Goal: Obtain resource: Download file/media

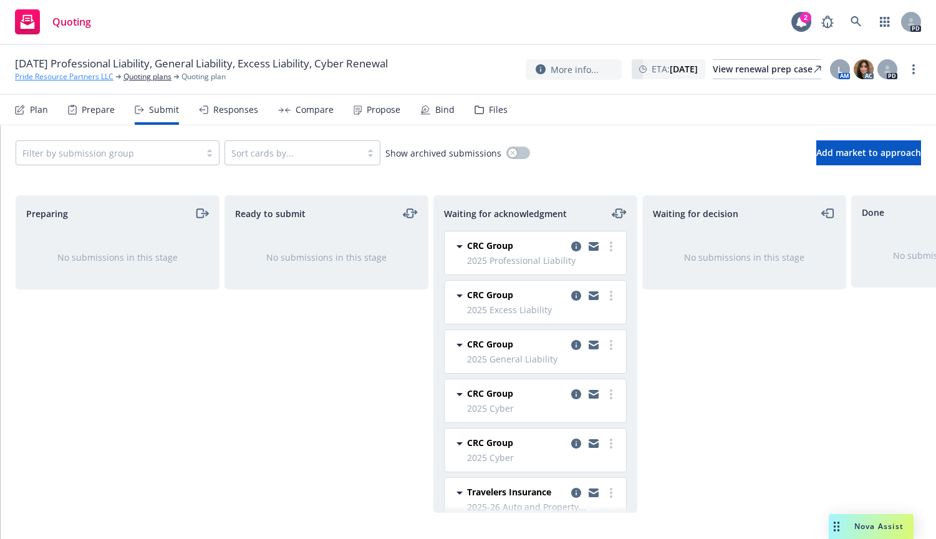
click at [60, 75] on link "Pride Resource Partners LLC" at bounding box center [64, 76] width 99 height 11
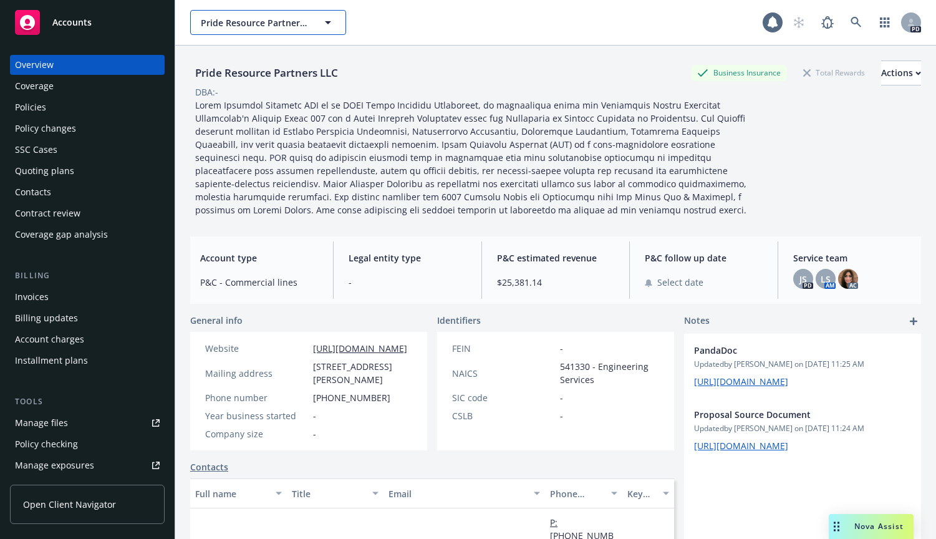
click at [328, 21] on icon "button" at bounding box center [328, 22] width 6 height 3
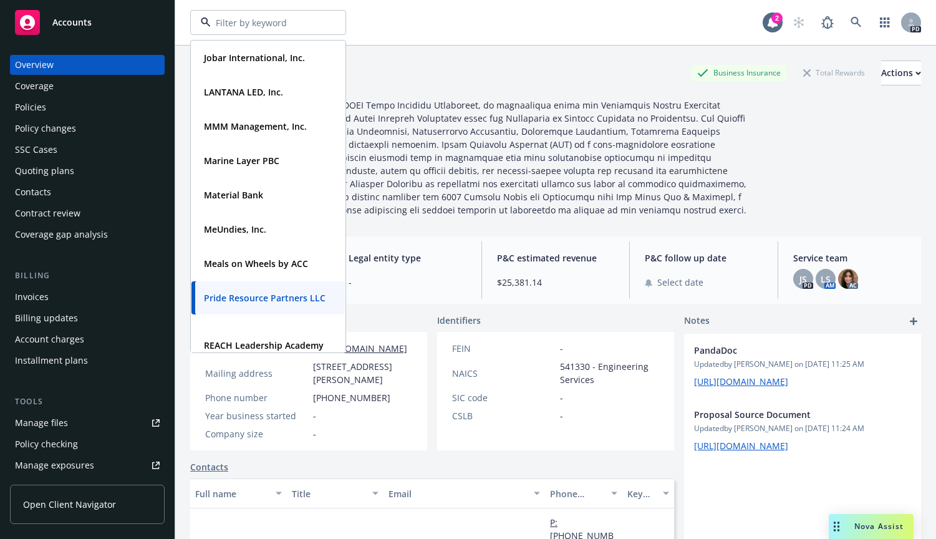
scroll to position [426, 0]
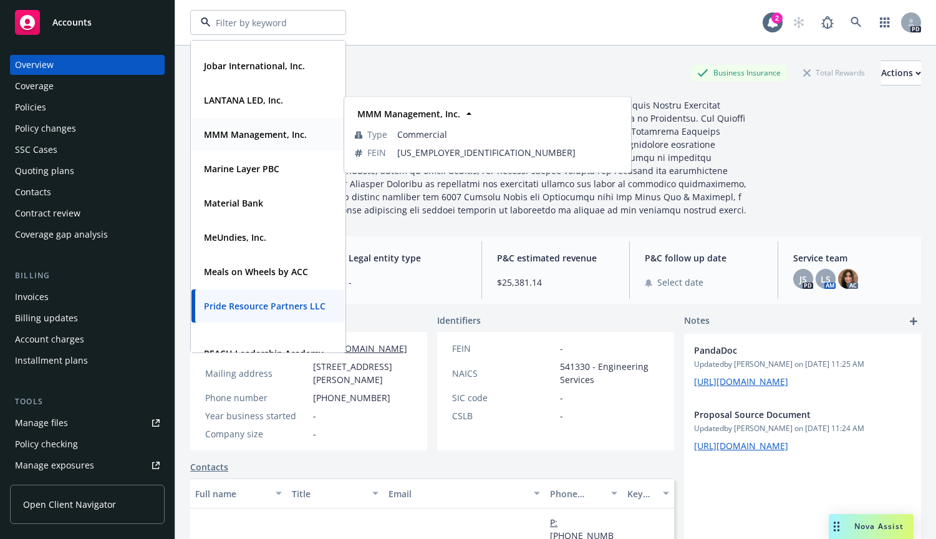
click at [223, 132] on strong "MMM Management, Inc." at bounding box center [255, 134] width 103 height 12
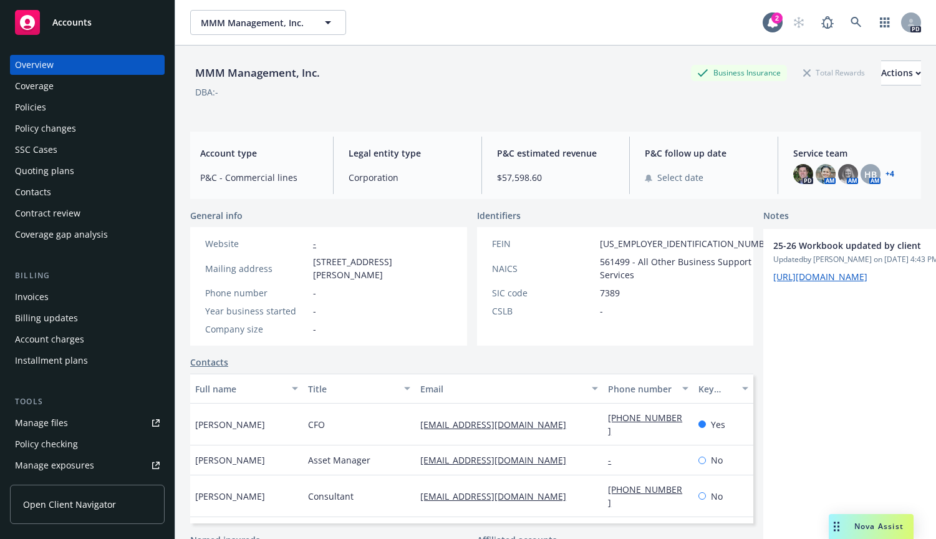
click at [34, 107] on div "Policies" at bounding box center [30, 107] width 31 height 20
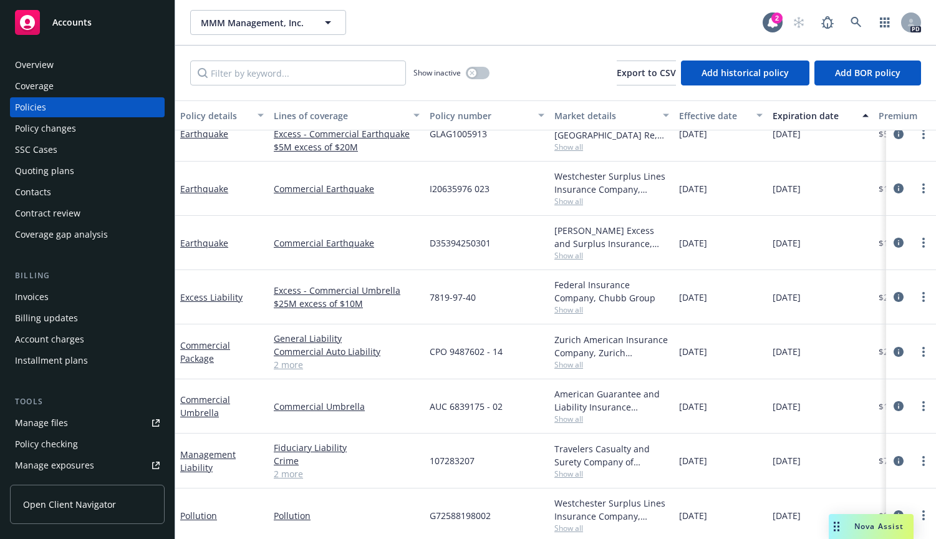
scroll to position [488, 0]
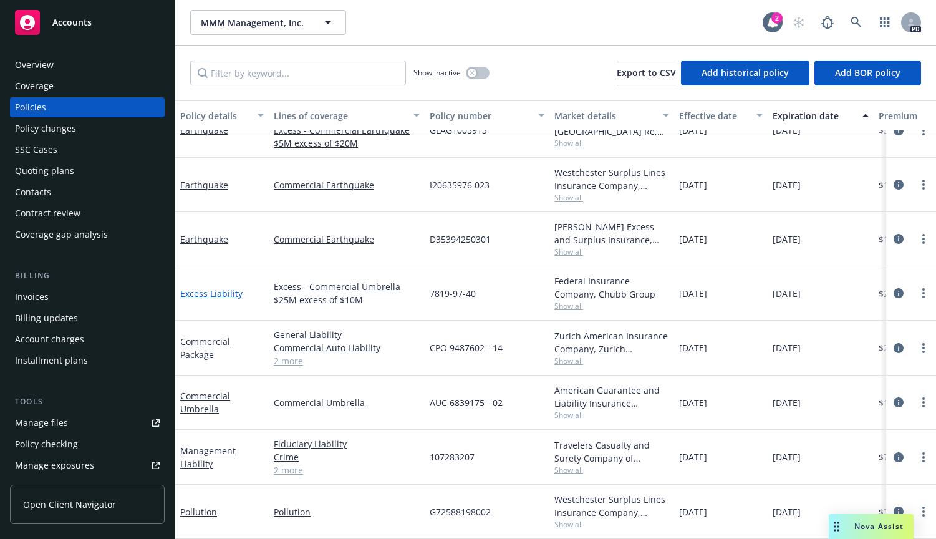
click at [206, 287] on link "Excess Liability" at bounding box center [211, 293] width 62 height 12
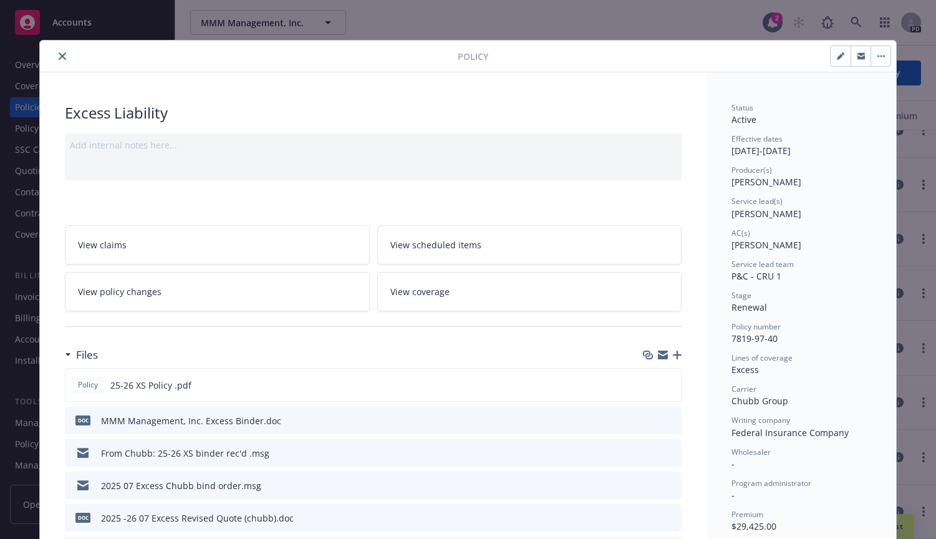
click at [59, 57] on icon "close" at bounding box center [62, 55] width 7 height 7
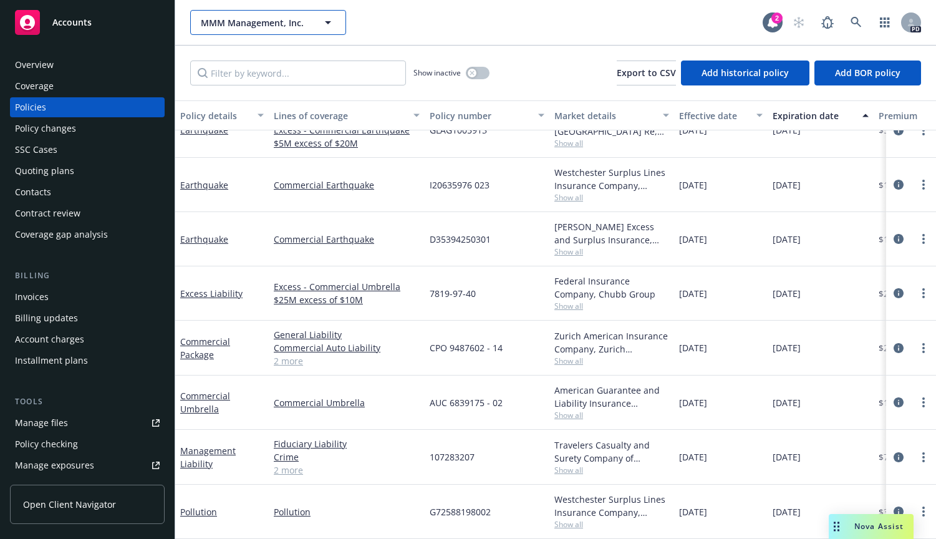
click at [327, 22] on icon "button" at bounding box center [328, 22] width 6 height 3
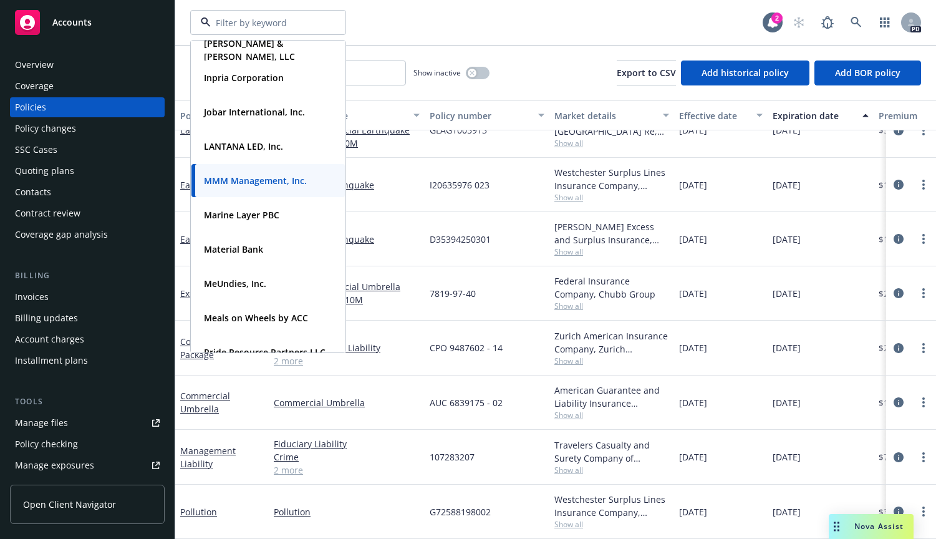
scroll to position [402, 0]
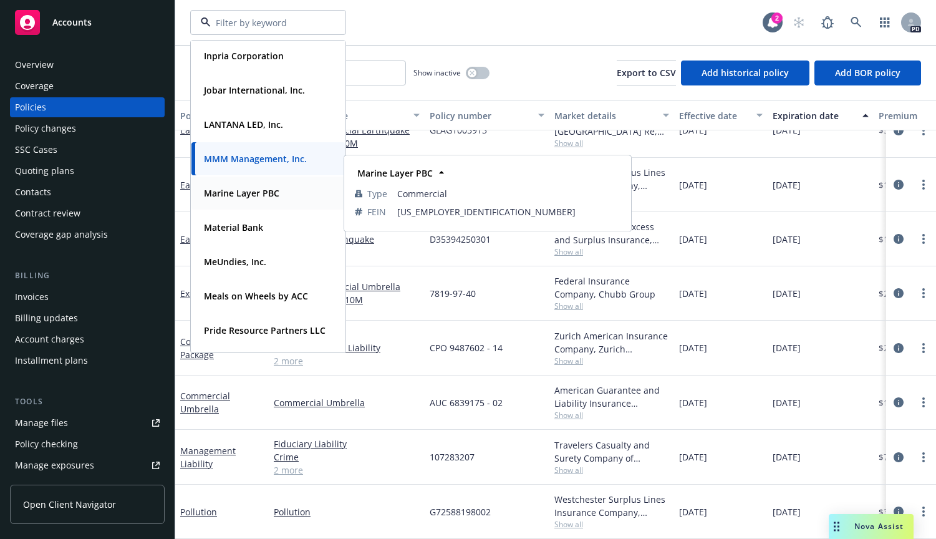
click at [224, 191] on strong "Marine Layer PBC" at bounding box center [241, 193] width 75 height 12
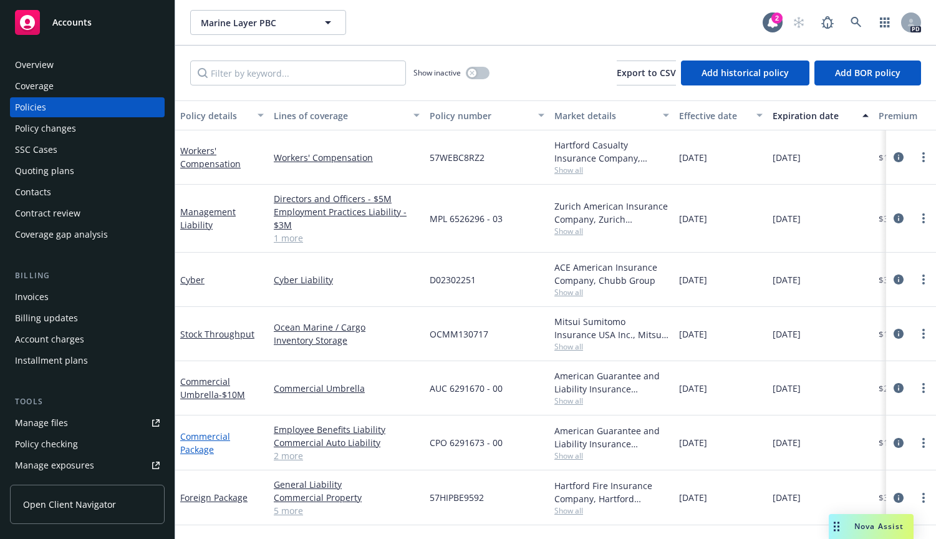
click at [189, 441] on link "Commercial Package" at bounding box center [205, 442] width 50 height 25
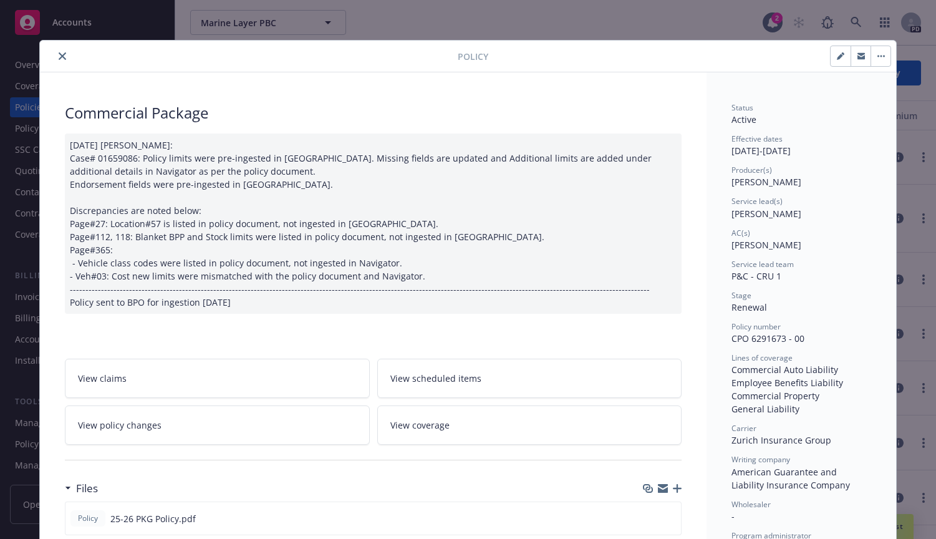
click at [63, 56] on button "close" at bounding box center [62, 56] width 15 height 15
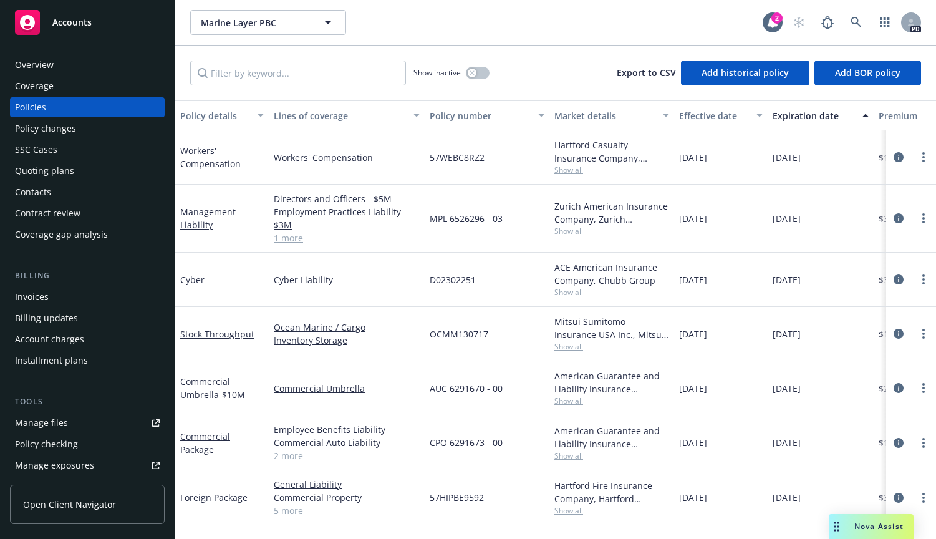
click at [32, 294] on div "Invoices" at bounding box center [32, 297] width 34 height 20
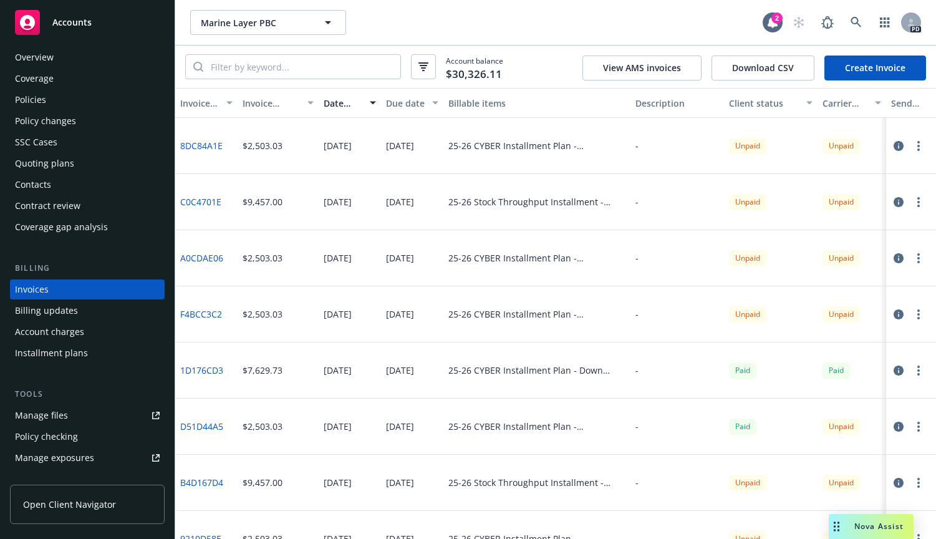
click at [26, 98] on div "Policies" at bounding box center [30, 100] width 31 height 20
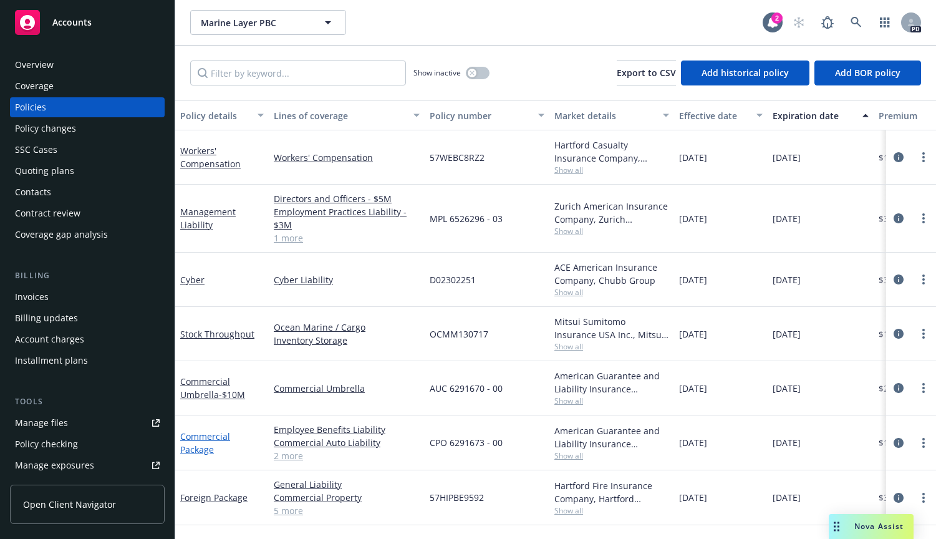
click at [190, 438] on link "Commercial Package" at bounding box center [205, 442] width 50 height 25
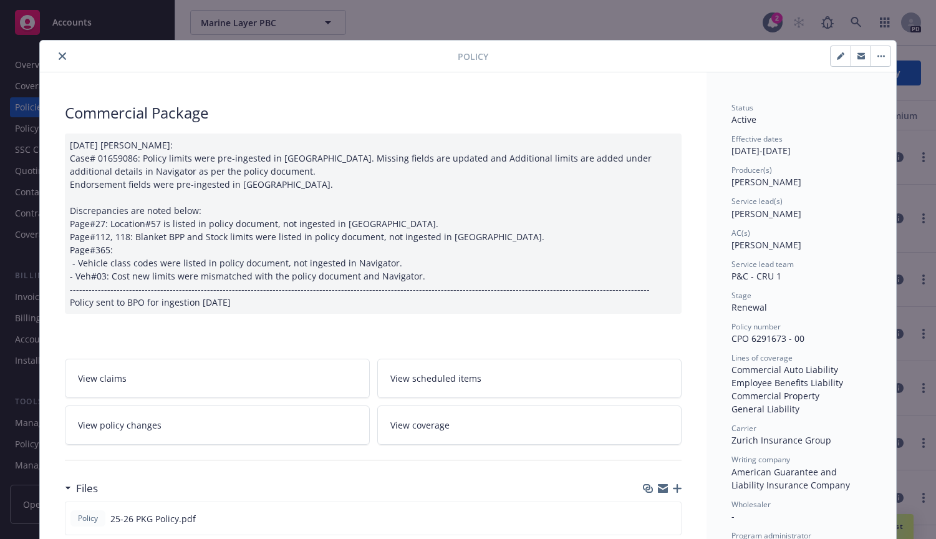
click at [55, 56] on button "close" at bounding box center [62, 56] width 15 height 15
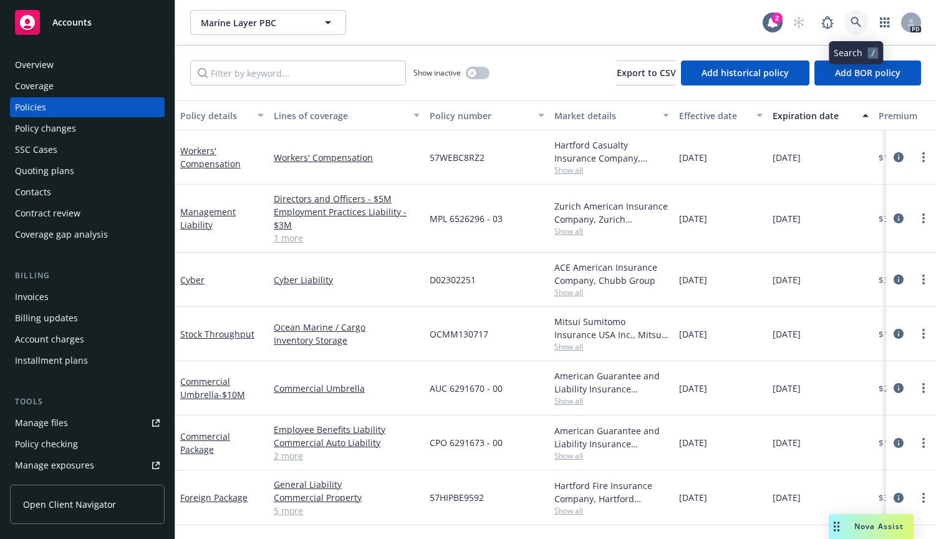
click at [855, 21] on icon at bounding box center [855, 22] width 11 height 11
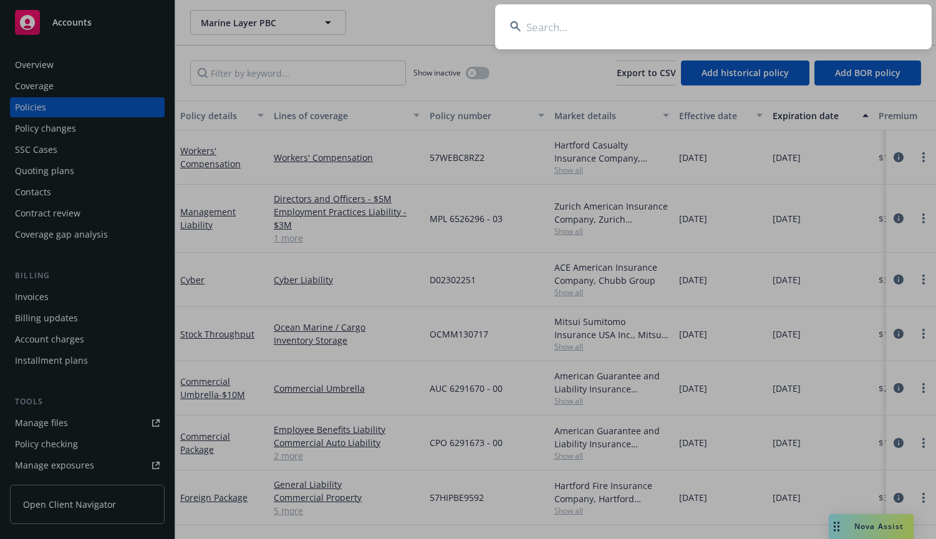
click at [547, 29] on input at bounding box center [713, 26] width 436 height 45
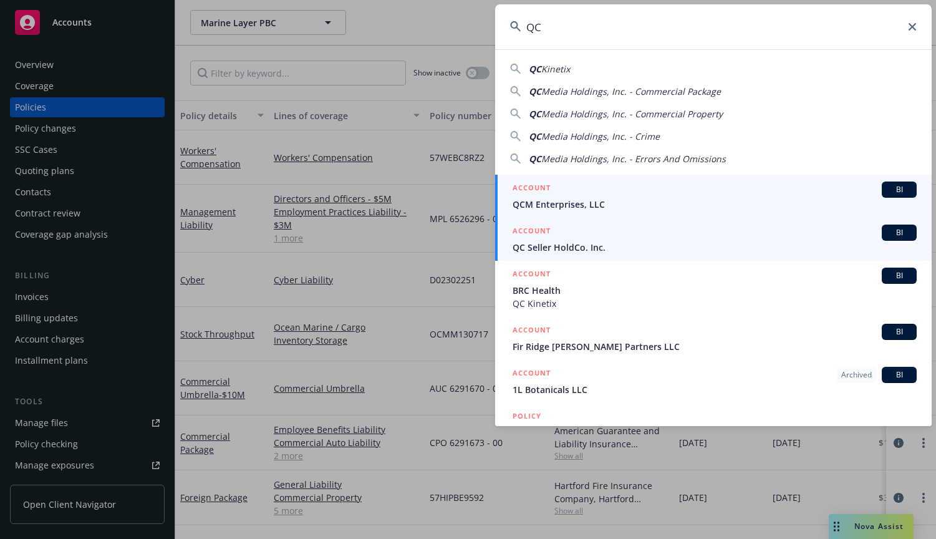
type input "QC"
click at [542, 237] on h5 "ACCOUNT" at bounding box center [531, 231] width 38 height 15
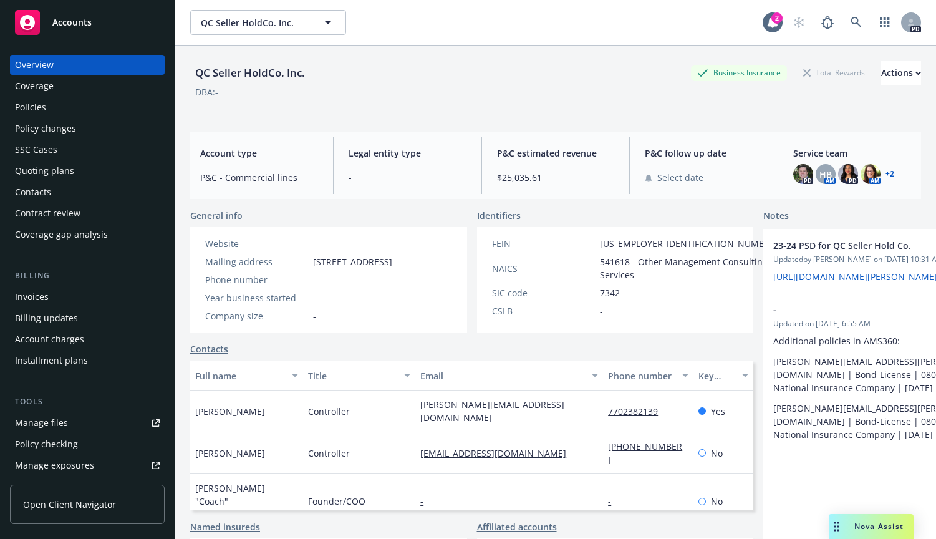
click at [26, 107] on div "Policies" at bounding box center [30, 107] width 31 height 20
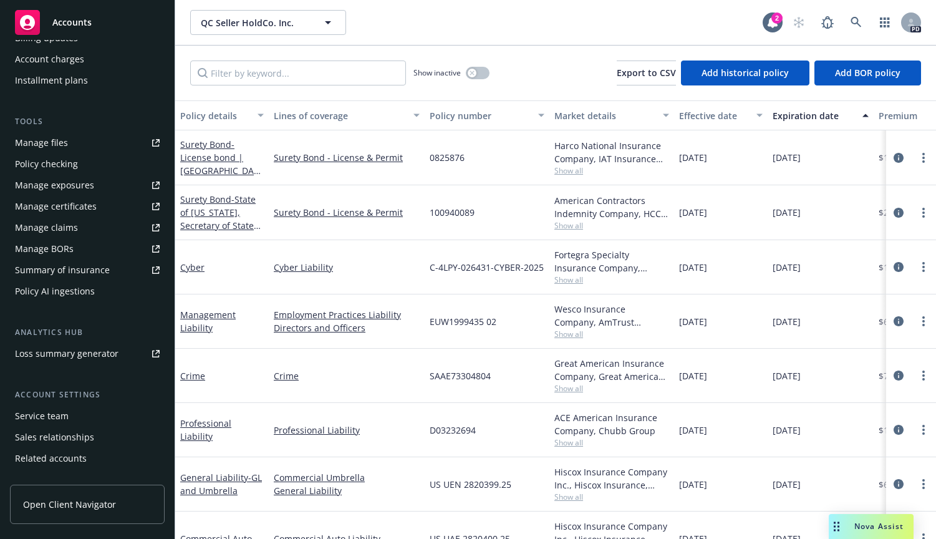
scroll to position [282, 0]
click at [33, 416] on div "Service team" at bounding box center [42, 414] width 54 height 20
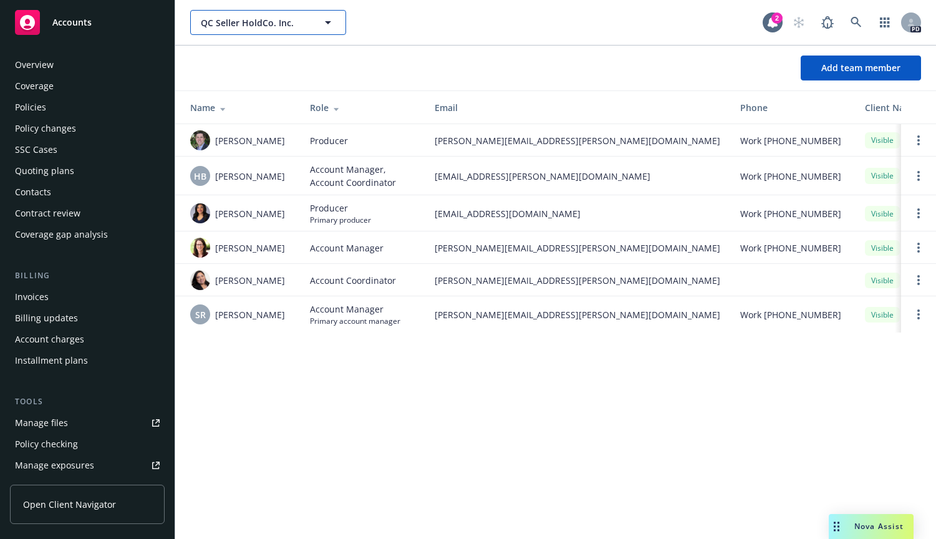
click at [327, 22] on icon "button" at bounding box center [328, 22] width 6 height 3
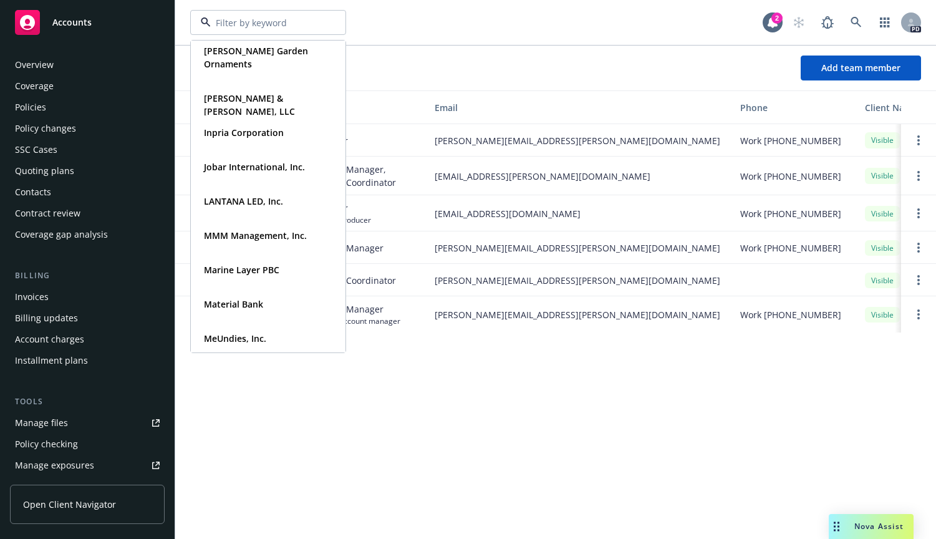
scroll to position [345, 0]
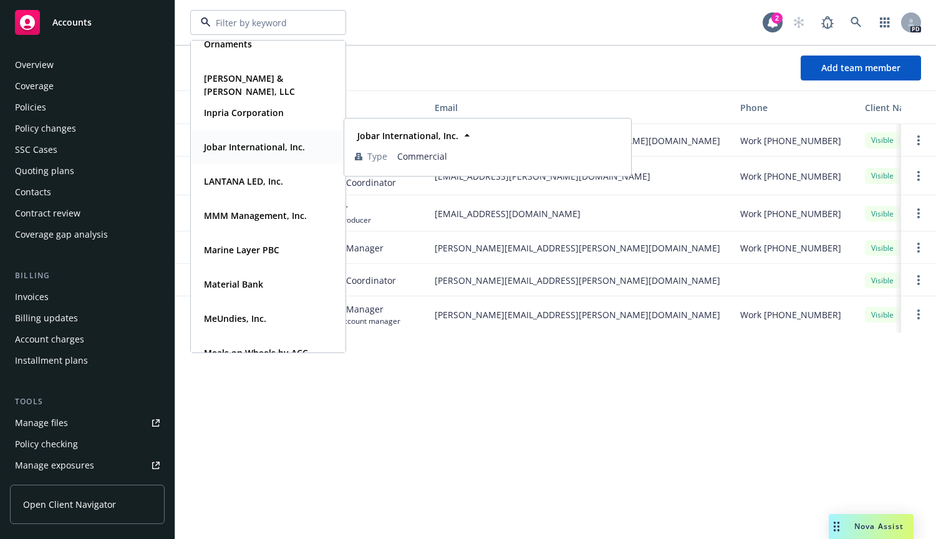
click at [230, 148] on strong "Jobar International, Inc." at bounding box center [254, 147] width 101 height 12
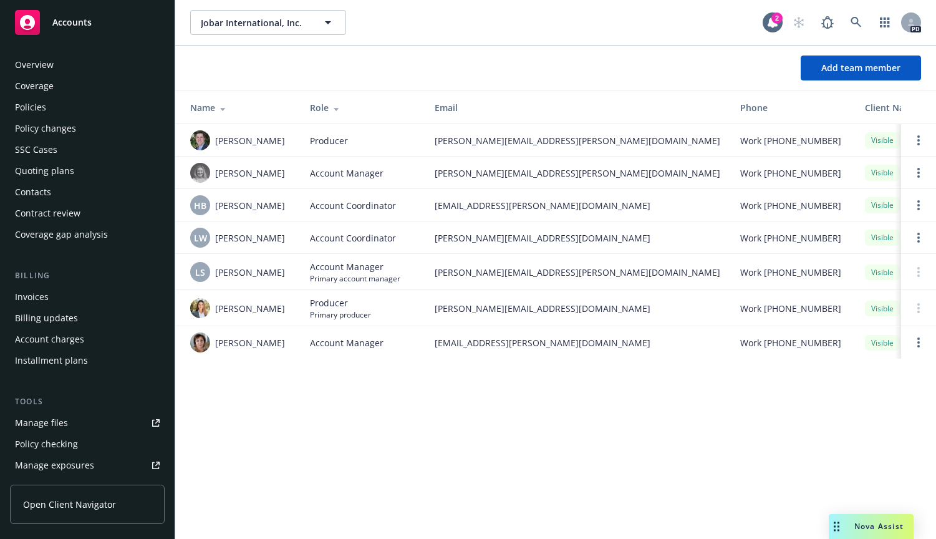
click at [29, 108] on div "Policies" at bounding box center [30, 107] width 31 height 20
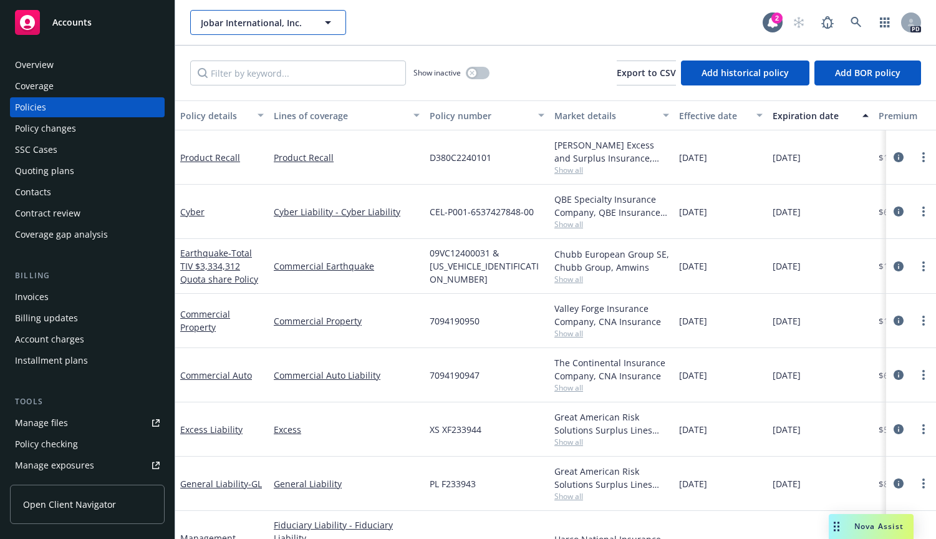
click at [328, 24] on icon "button" at bounding box center [328, 22] width 6 height 3
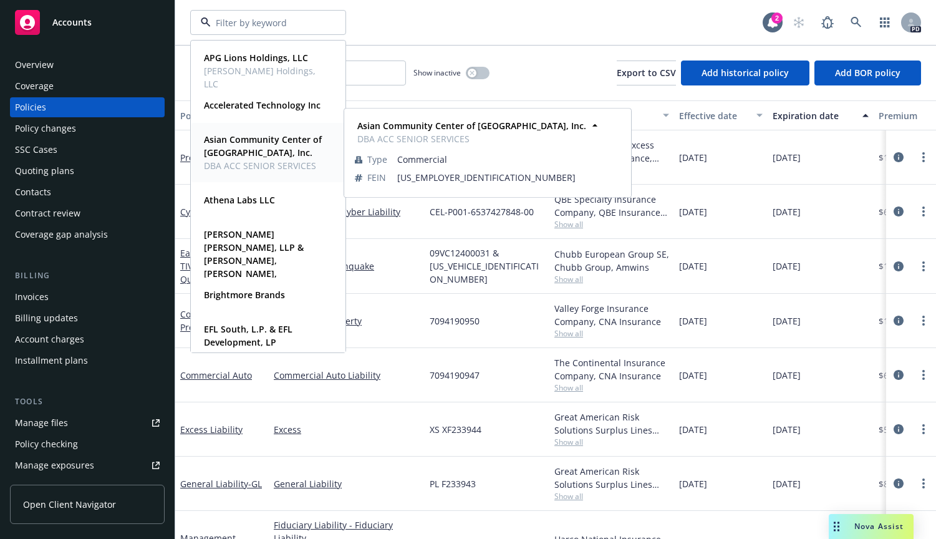
click at [241, 138] on strong "Asian Community Center of [GEOGRAPHIC_DATA], Inc." at bounding box center [263, 145] width 118 height 25
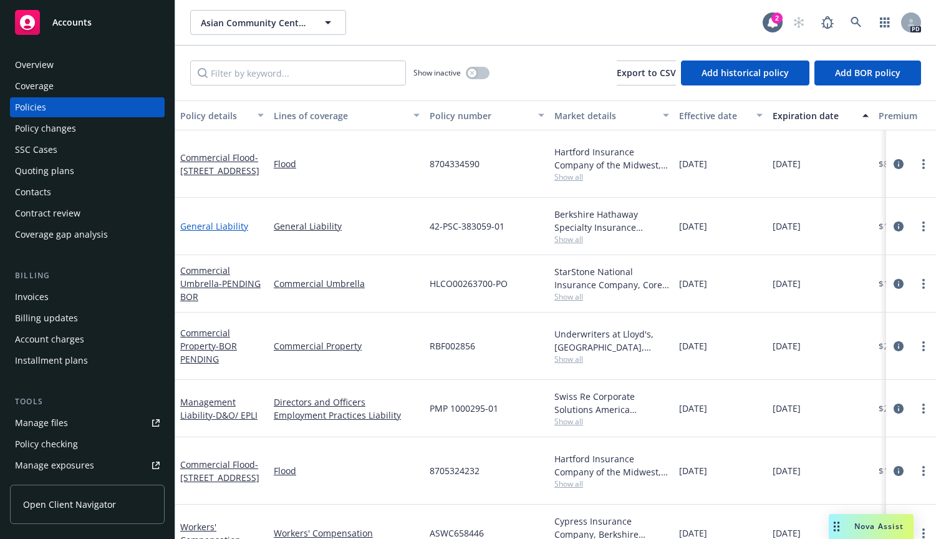
click at [191, 220] on link "General Liability" at bounding box center [214, 226] width 68 height 12
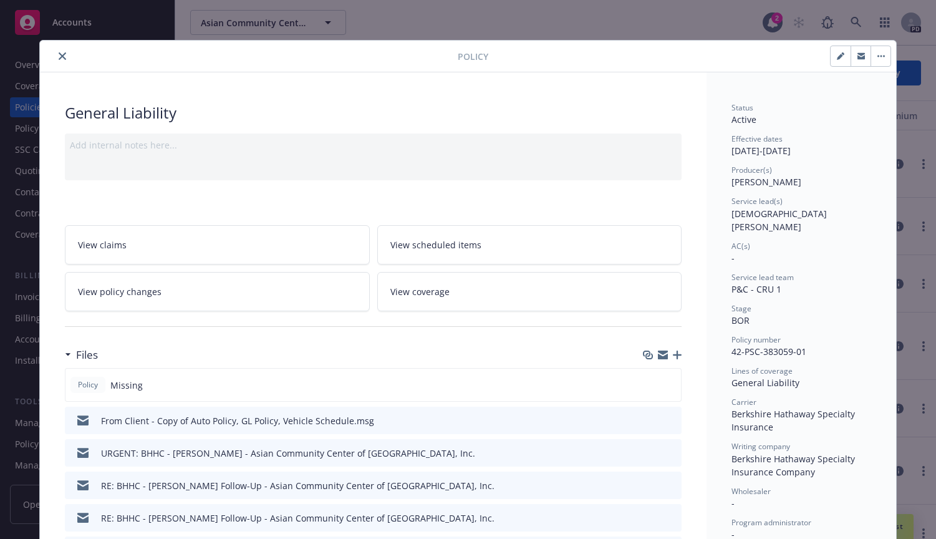
click at [664, 420] on icon "preview file" at bounding box center [669, 419] width 11 height 9
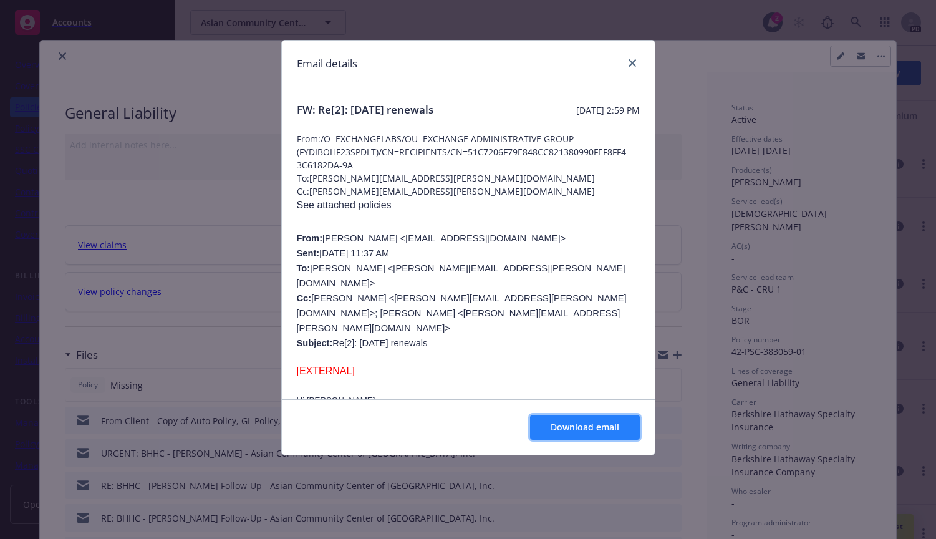
click at [580, 423] on span "Download email" at bounding box center [585, 427] width 69 height 12
click at [589, 424] on span "Download email" at bounding box center [585, 427] width 69 height 12
